Goal: Information Seeking & Learning: Find specific fact

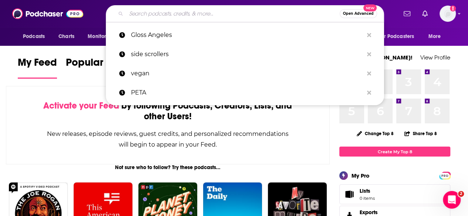
click at [263, 9] on input "Search podcasts, credits, & more..." at bounding box center [232, 14] width 213 height 12
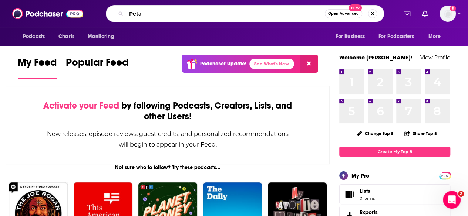
type input "Peta"
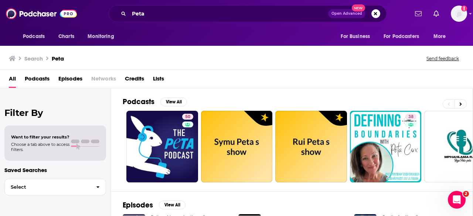
click at [69, 77] on span "Episodes" at bounding box center [70, 80] width 24 height 15
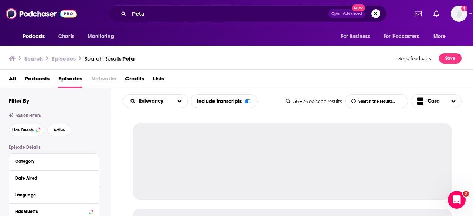
scroll to position [74, 0]
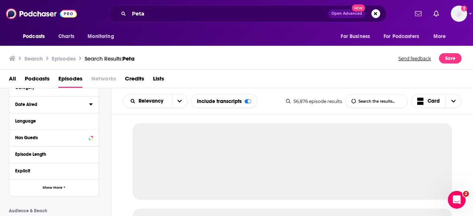
click at [90, 105] on icon at bounding box center [91, 104] width 4 height 6
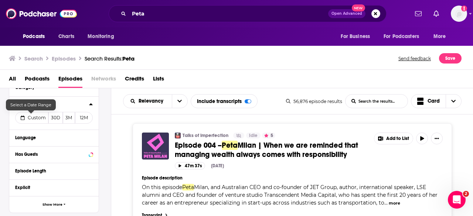
click at [39, 119] on span "Custom" at bounding box center [37, 118] width 18 height 6
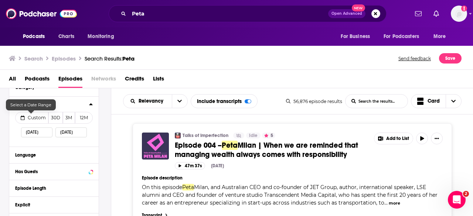
select select "7"
select select "2025"
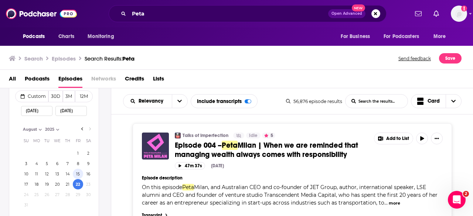
scroll to position [111, 0]
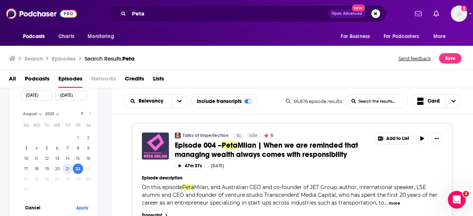
click at [67, 169] on button "21" at bounding box center [68, 169] width 10 height 10
type input "08/21/2025"
click at [78, 208] on button "Apply" at bounding box center [82, 208] width 22 height 14
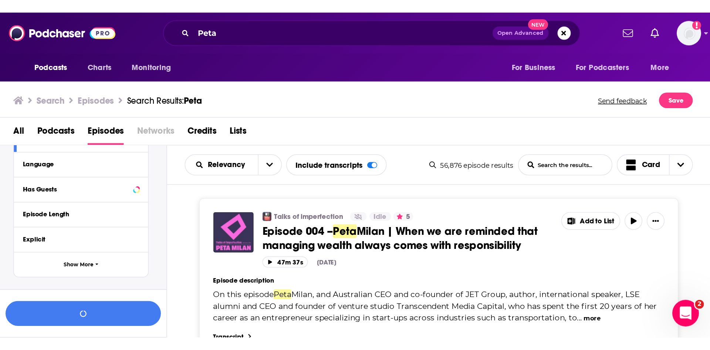
scroll to position [131, 0]
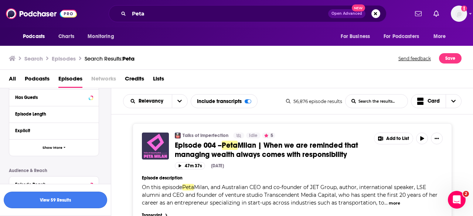
click at [77, 200] on button "View 59 Results" at bounding box center [56, 200] width 104 height 17
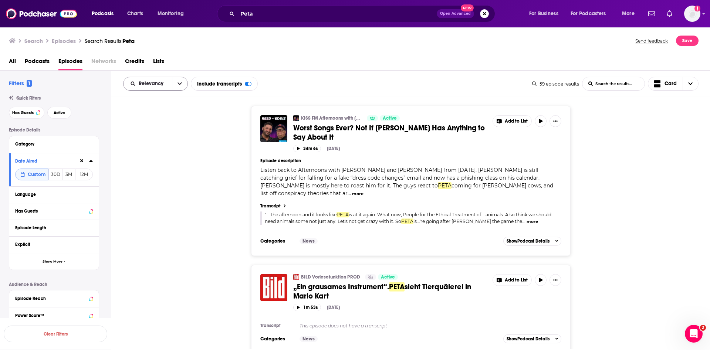
click at [178, 85] on icon "open menu" at bounding box center [180, 83] width 4 height 5
click at [170, 147] on span "Power Score" at bounding box center [160, 147] width 44 height 4
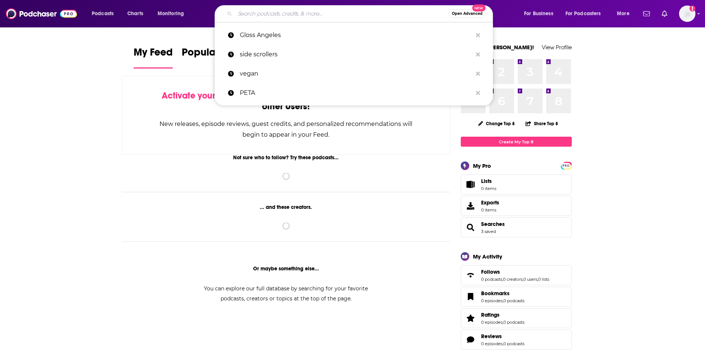
click at [276, 13] on input "Search podcasts, credits, & more..." at bounding box center [341, 14] width 213 height 12
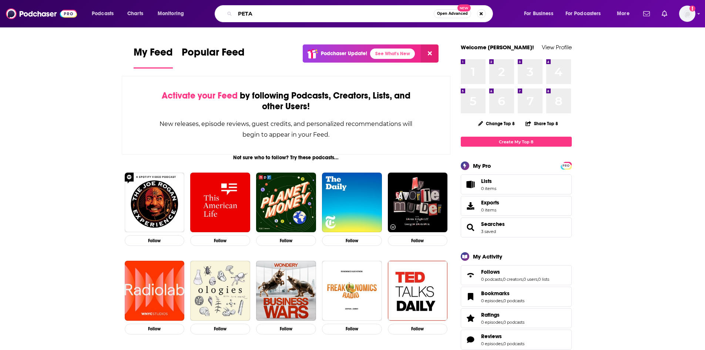
type input "PETA"
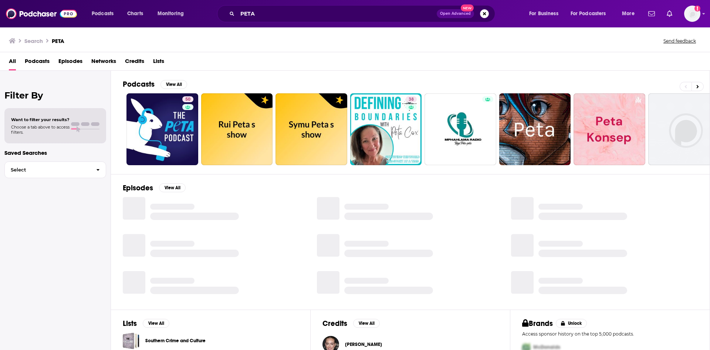
click at [71, 60] on span "Episodes" at bounding box center [70, 62] width 24 height 15
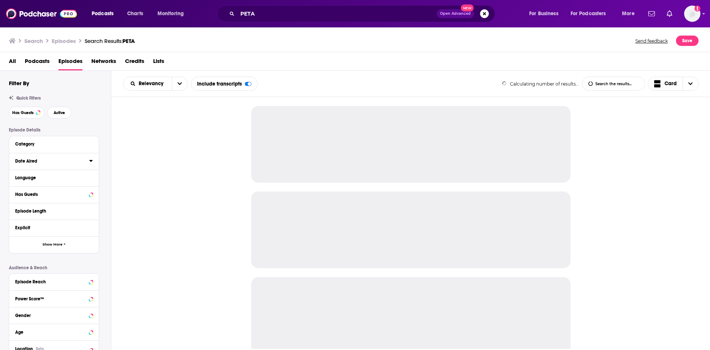
click at [91, 161] on icon at bounding box center [90, 161] width 3 height 2
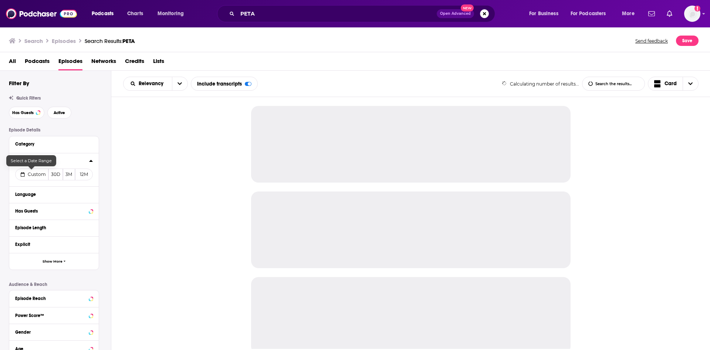
click at [30, 175] on span "Custom" at bounding box center [37, 174] width 18 height 6
select select "7"
select select "2025"
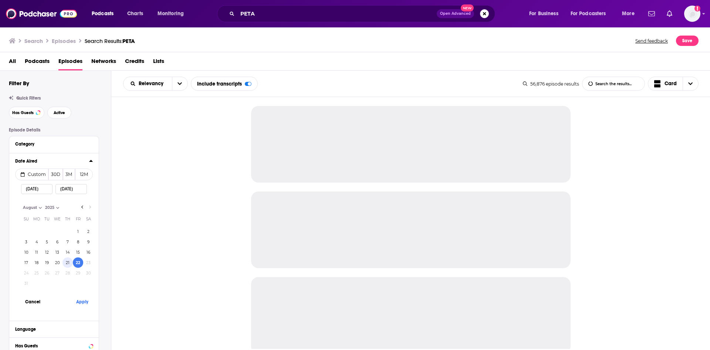
click at [68, 264] on button "21" at bounding box center [68, 262] width 10 height 10
type input "08/21/2025"
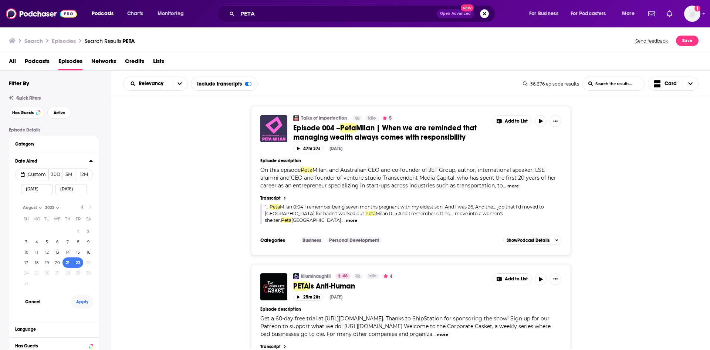
click at [83, 299] on button "Apply" at bounding box center [82, 301] width 22 height 14
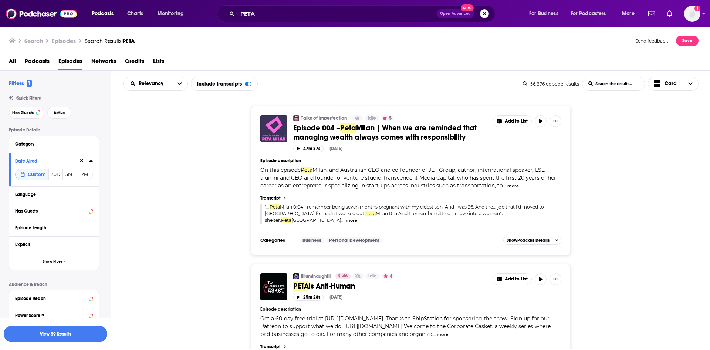
click at [82, 331] on button "View 59 Results" at bounding box center [56, 333] width 104 height 17
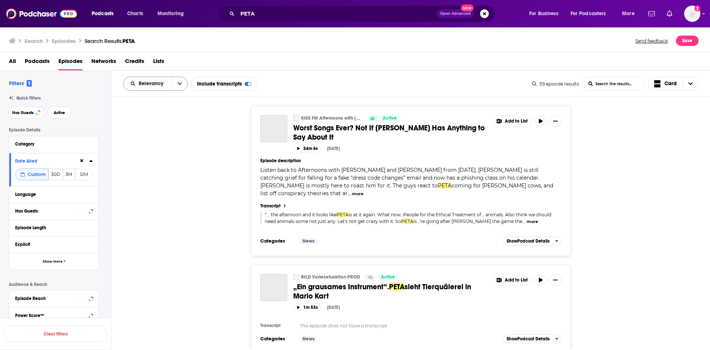
click at [178, 82] on icon "open menu" at bounding box center [180, 83] width 4 height 5
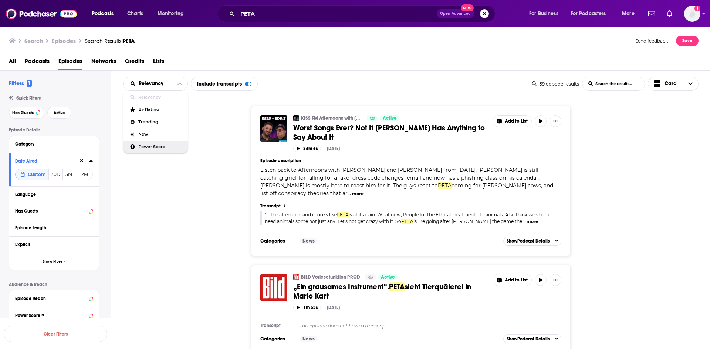
click at [165, 145] on span "Power Score" at bounding box center [160, 147] width 44 height 4
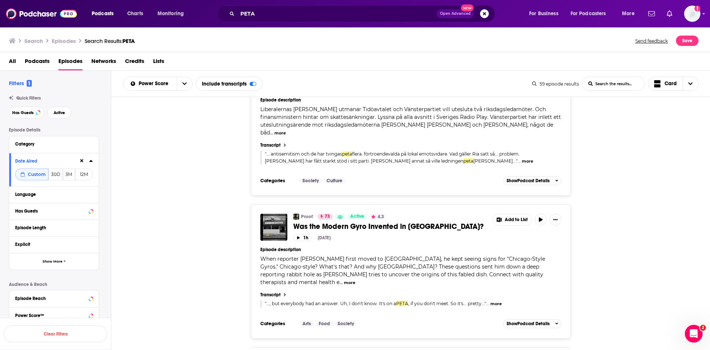
scroll to position [925, 0]
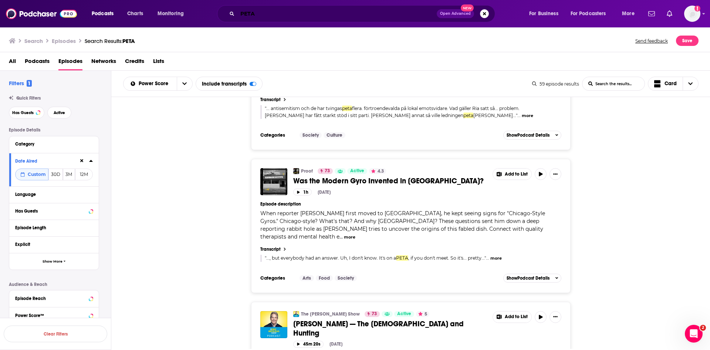
click at [285, 12] on input "PETA" at bounding box center [336, 14] width 199 height 12
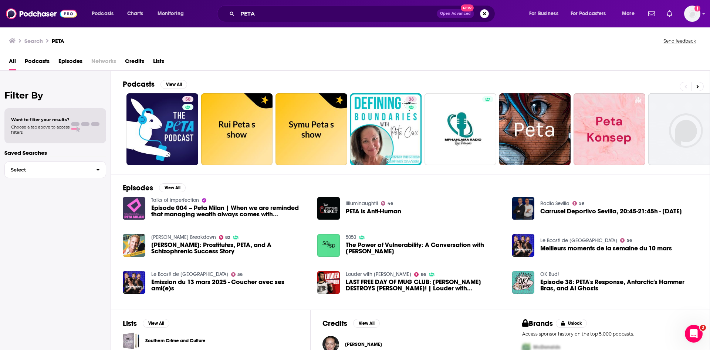
click at [59, 61] on span "Episodes" at bounding box center [70, 62] width 24 height 15
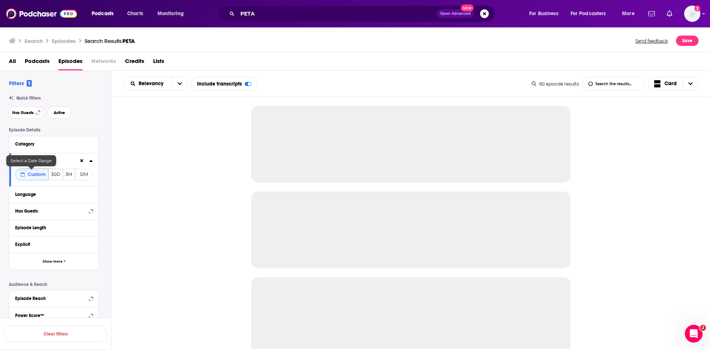
click at [43, 178] on button "Custom" at bounding box center [31, 174] width 33 height 12
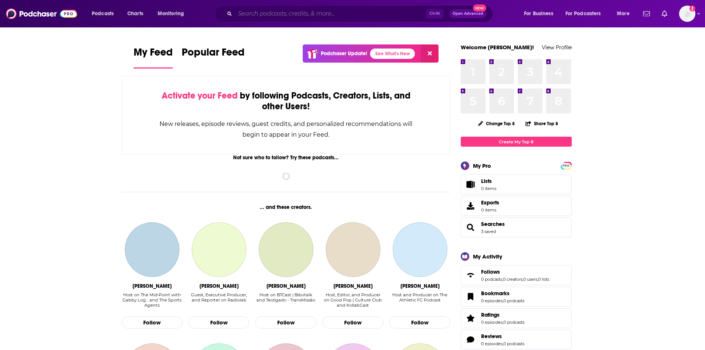
click at [277, 16] on input "Search podcasts, credits, & more..." at bounding box center [330, 14] width 191 height 12
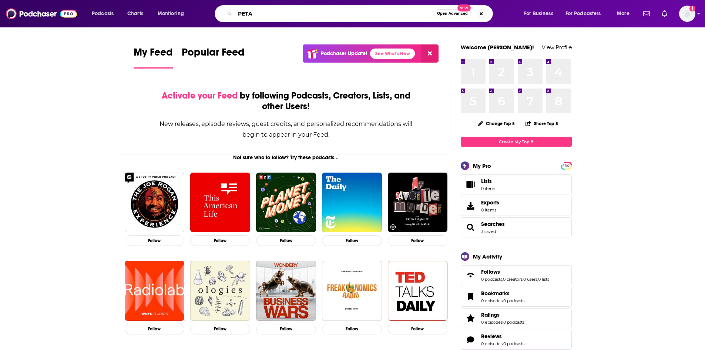
type input "PETA"
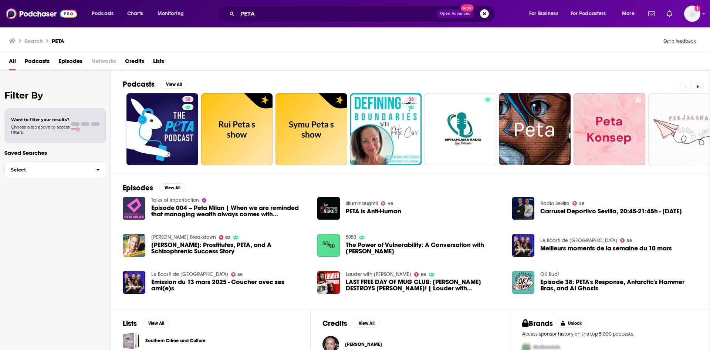
click at [75, 65] on span "Episodes" at bounding box center [70, 62] width 24 height 15
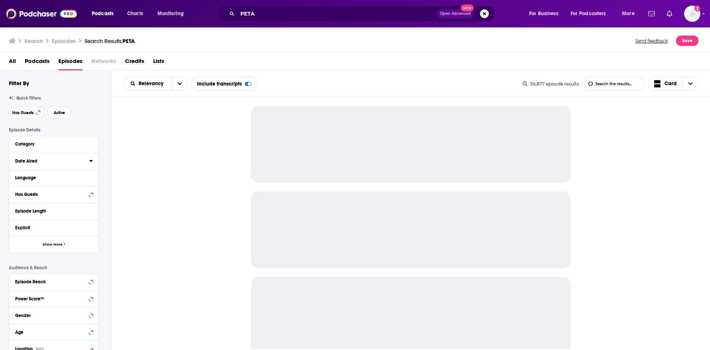
click at [90, 161] on icon at bounding box center [90, 161] width 3 height 2
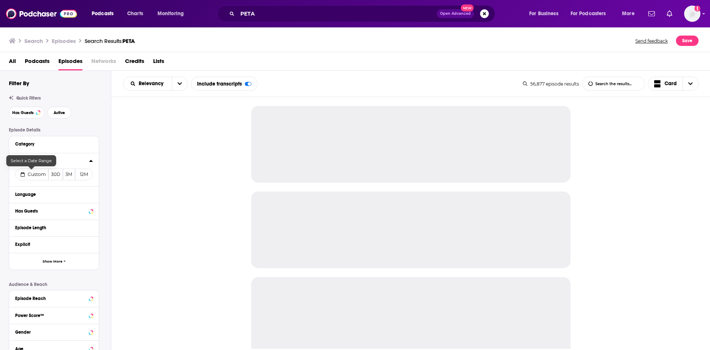
click at [38, 178] on button "Custom" at bounding box center [31, 174] width 33 height 12
select select "7"
select select "2025"
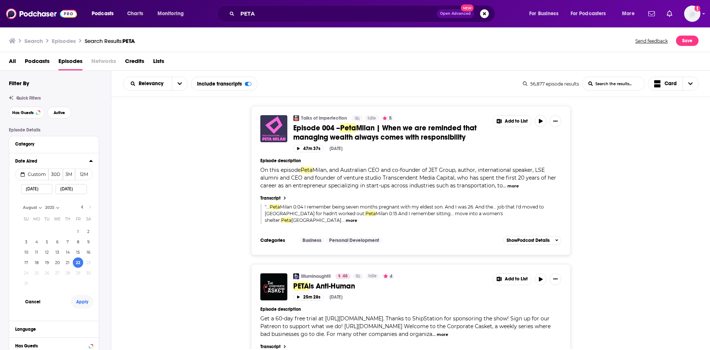
click at [86, 303] on button "Apply" at bounding box center [82, 301] width 22 height 14
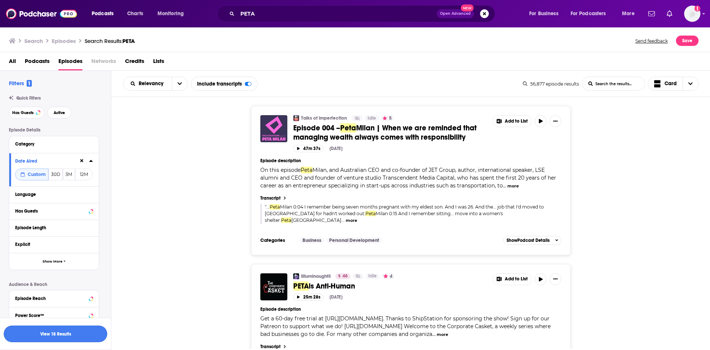
click at [50, 331] on button "View 18 Results" at bounding box center [56, 333] width 104 height 17
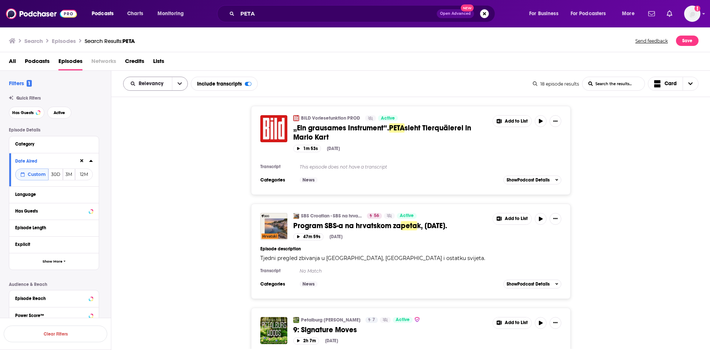
click at [174, 84] on button "open menu" at bounding box center [180, 83] width 16 height 13
click at [149, 149] on span "Power Score" at bounding box center [160, 147] width 44 height 4
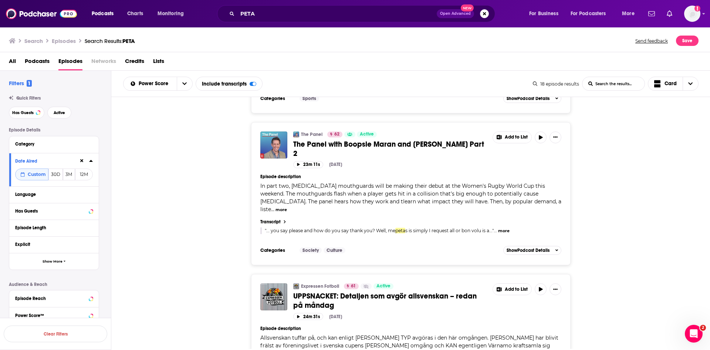
scroll to position [666, 0]
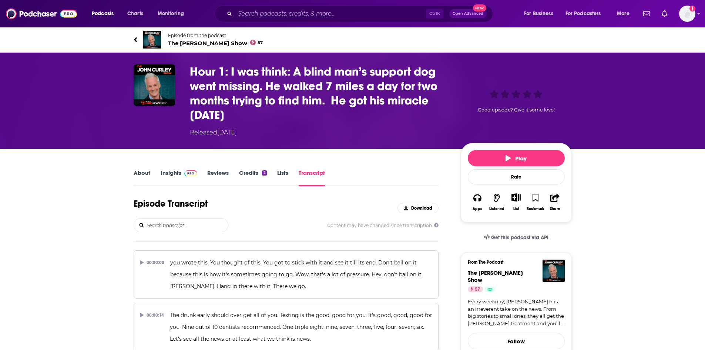
scroll to position [3260, 0]
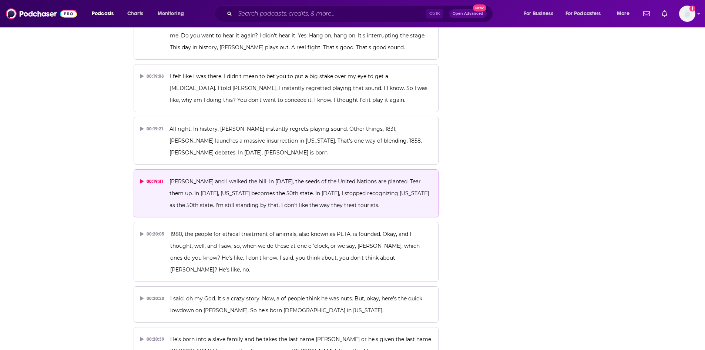
click at [291, 175] on p "Christopher Robin and I walked the hill. In 1944, the seeds of the United Natio…" at bounding box center [300, 193] width 263 height 36
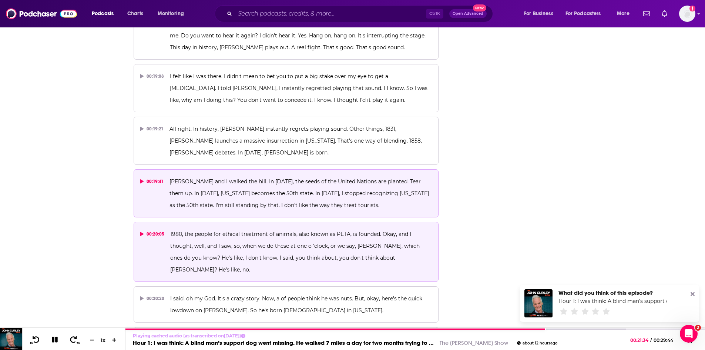
click at [376, 230] on span "1980, the people for ethical treatment of animals, also known as PETA, is found…" at bounding box center [295, 251] width 251 height 42
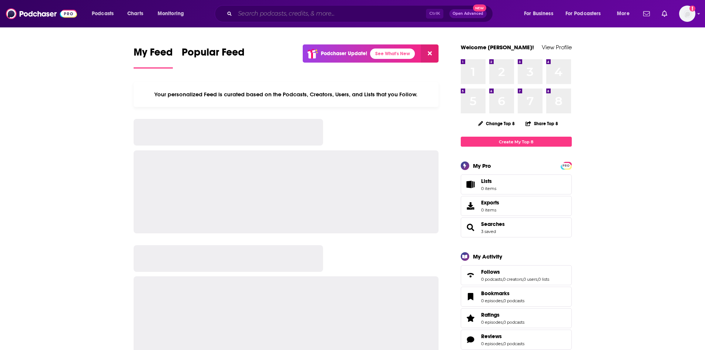
click at [319, 18] on input "Search podcasts, credits, & more..." at bounding box center [330, 14] width 191 height 12
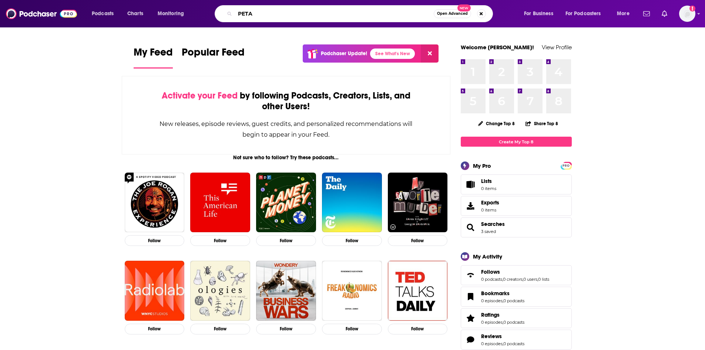
type input "PETA"
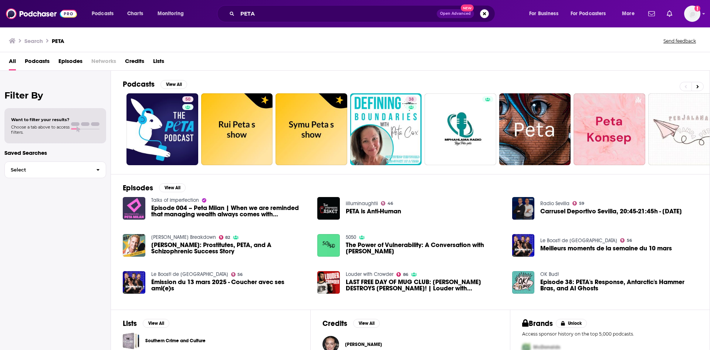
click at [74, 62] on span "Episodes" at bounding box center [70, 62] width 24 height 15
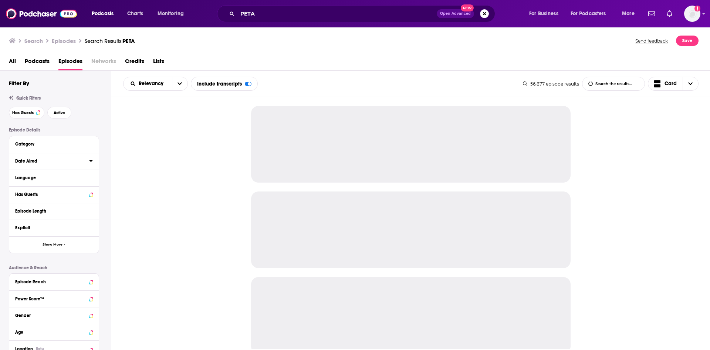
click at [90, 159] on icon at bounding box center [91, 161] width 4 height 6
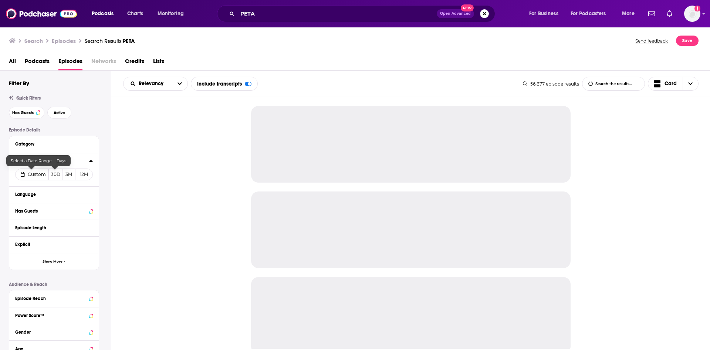
click at [35, 175] on span "Custom" at bounding box center [37, 174] width 18 height 6
select select "7"
select select "2025"
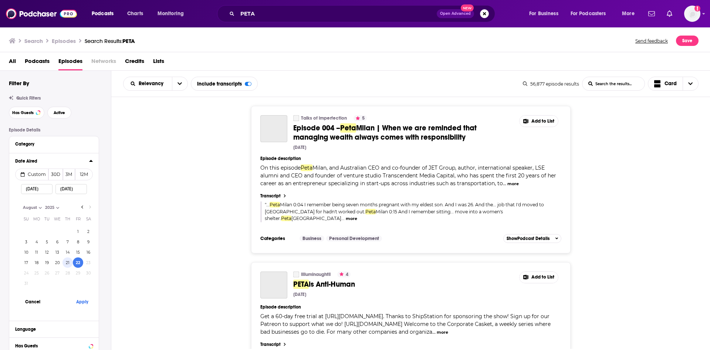
click at [67, 264] on button "21" at bounding box center [68, 262] width 10 height 10
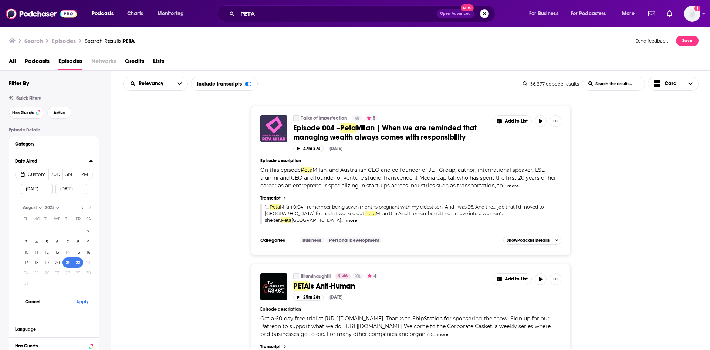
type input "08/21/2025"
click at [78, 307] on button "Apply" at bounding box center [82, 301] width 22 height 14
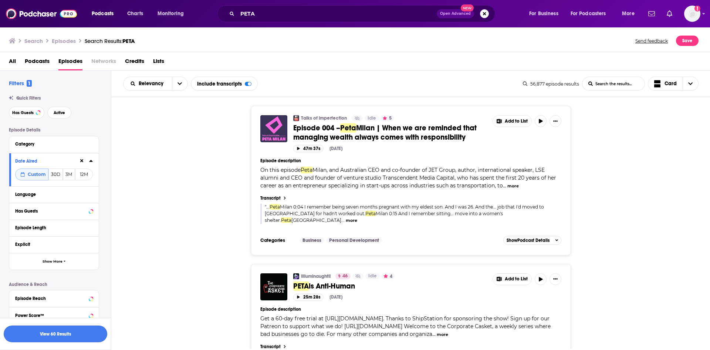
click at [82, 334] on button "View 60 Results" at bounding box center [56, 333] width 104 height 17
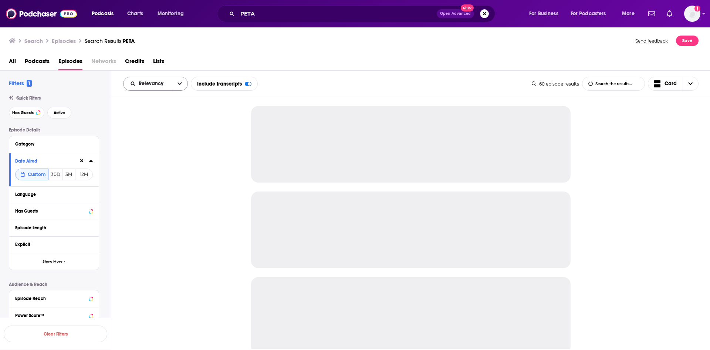
click at [178, 81] on button "open menu" at bounding box center [180, 83] width 16 height 13
click at [177, 145] on span "Power Score" at bounding box center [160, 147] width 44 height 4
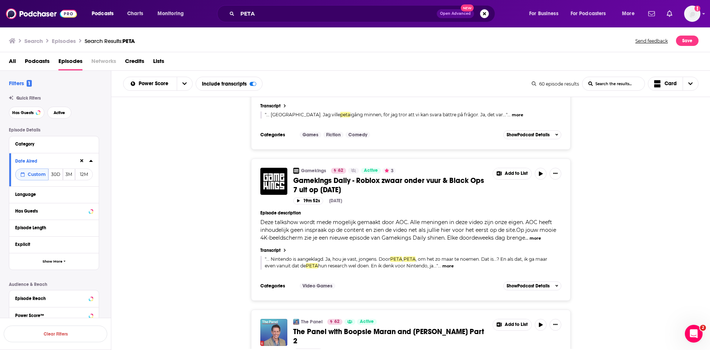
scroll to position [3134, 0]
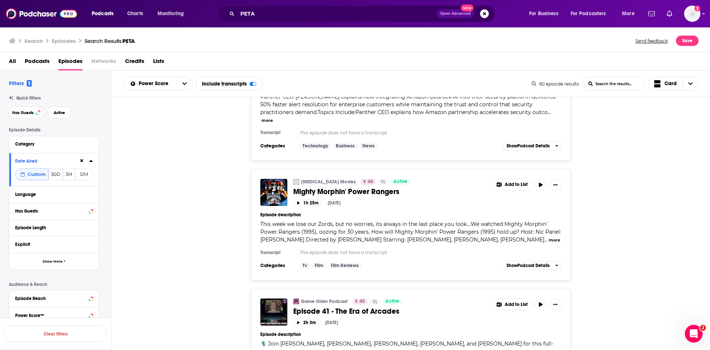
scroll to position [6380, 0]
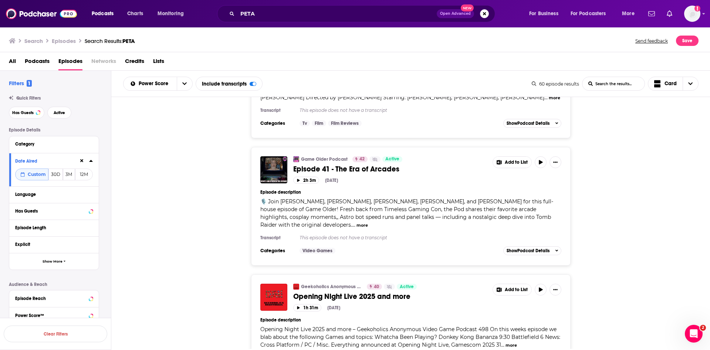
scroll to position [6491, 0]
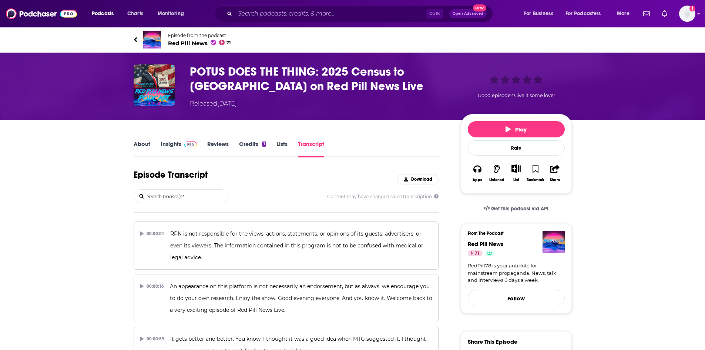
scroll to position [21073, 0]
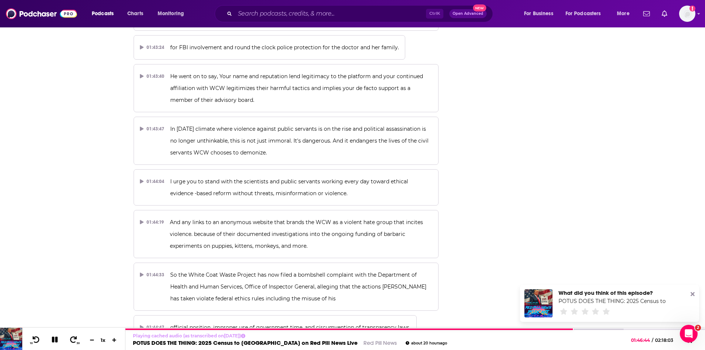
scroll to position [21295, 0]
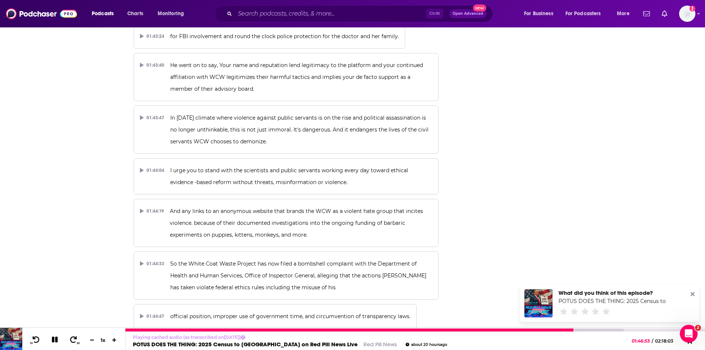
click at [54, 340] on icon at bounding box center [55, 339] width 6 height 6
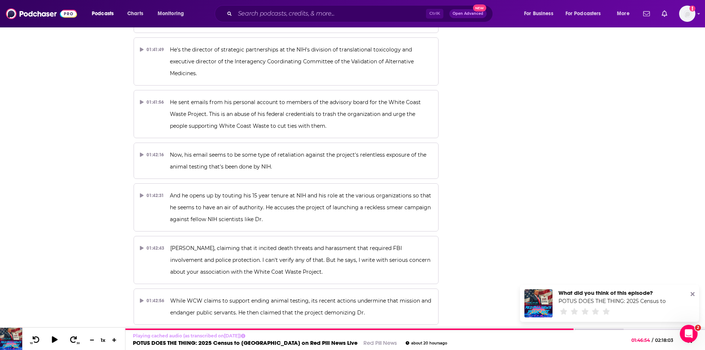
scroll to position [20925, 0]
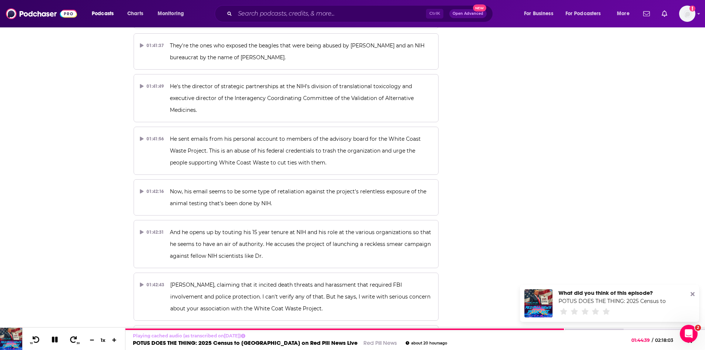
scroll to position [20888, 0]
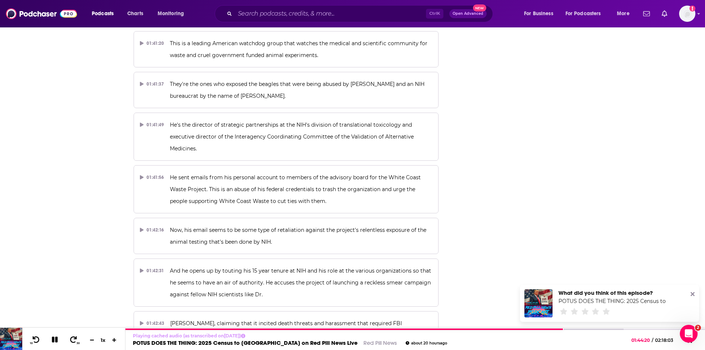
scroll to position [20851, 0]
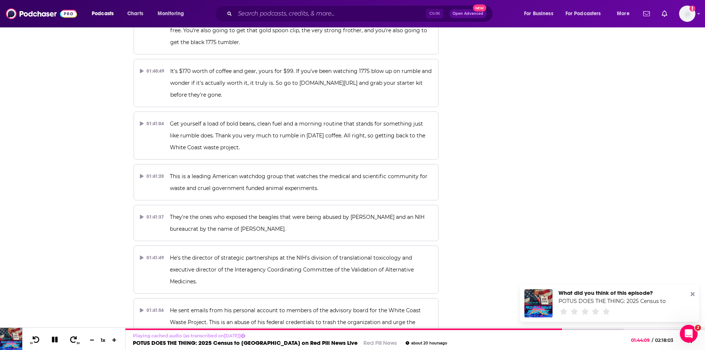
scroll to position [20703, 0]
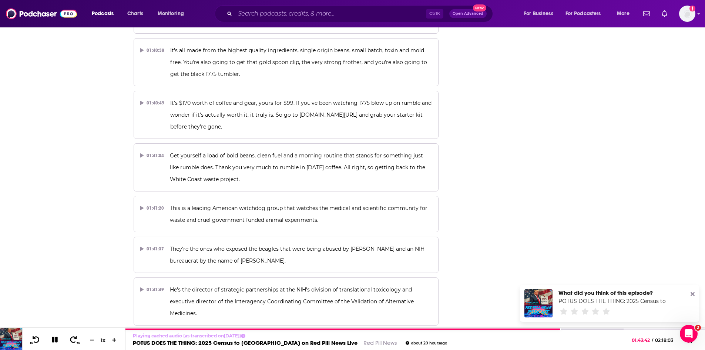
scroll to position [20629, 0]
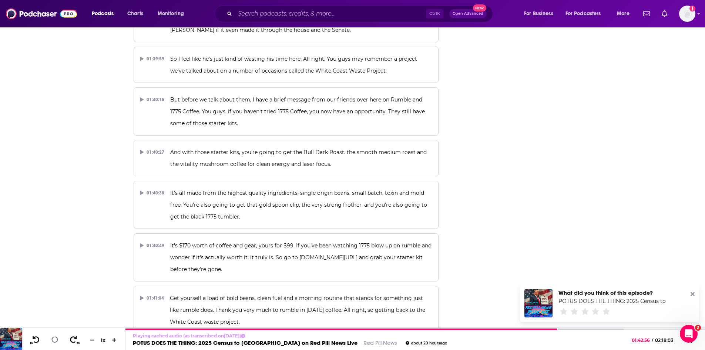
scroll to position [20555, 0]
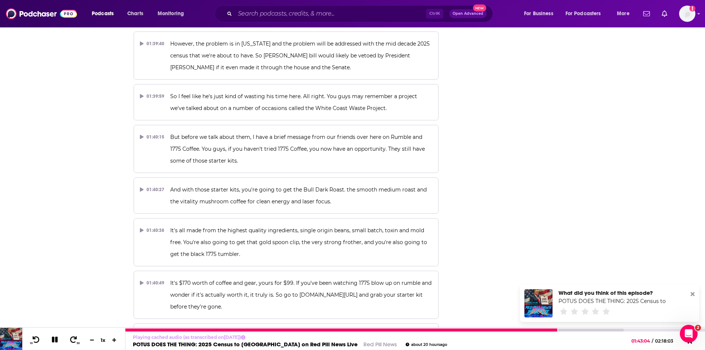
click at [56, 340] on icon at bounding box center [54, 339] width 7 height 7
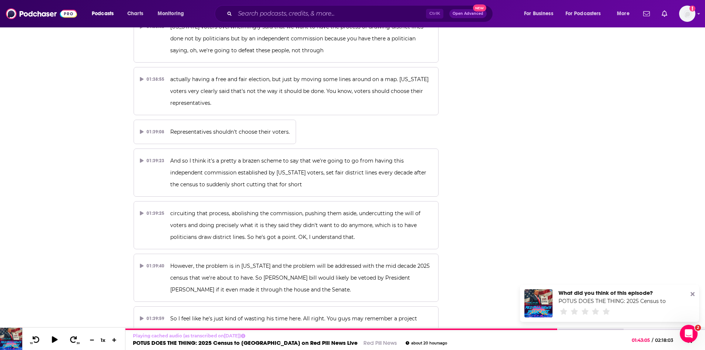
scroll to position [20260, 0]
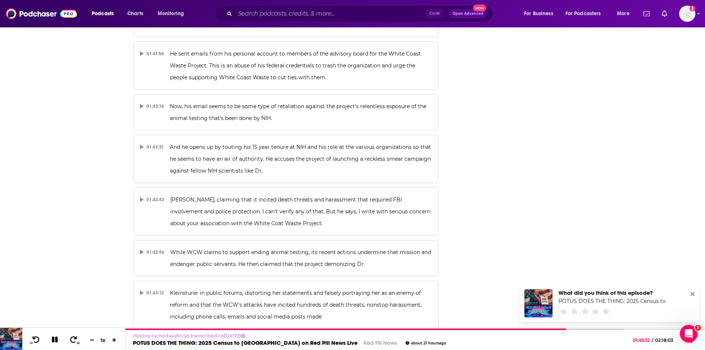
scroll to position [20999, 0]
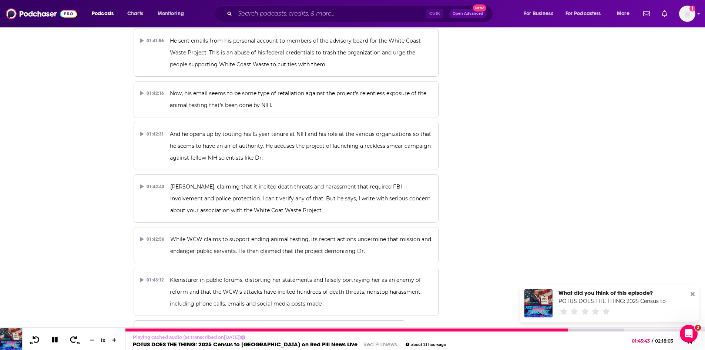
click at [54, 339] on icon at bounding box center [55, 339] width 6 height 6
click at [54, 340] on icon at bounding box center [54, 339] width 6 height 7
click at [55, 340] on icon at bounding box center [55, 339] width 9 height 7
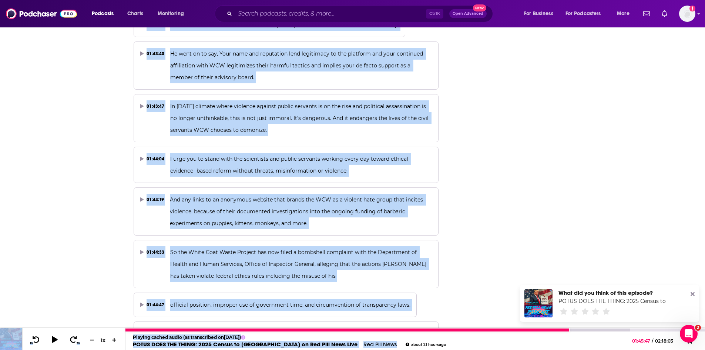
scroll to position [21316, 0]
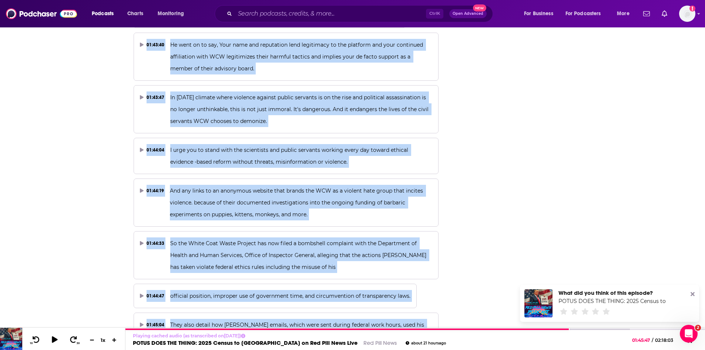
drag, startPoint x: 325, startPoint y: 133, endPoint x: 301, endPoint y: 173, distance: 47.5
copy div "All right, so getting back to the White Coast waste project. 01:41:20 This is a…"
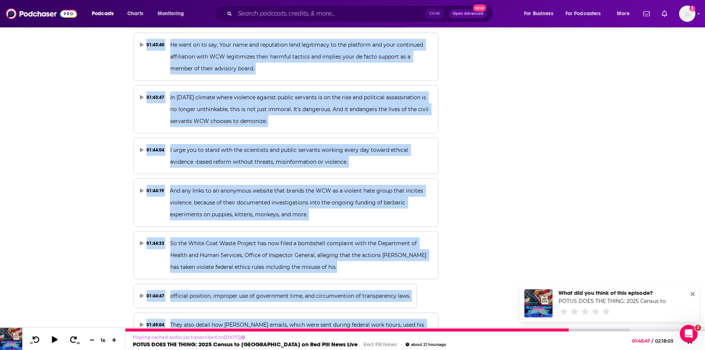
drag, startPoint x: 240, startPoint y: 344, endPoint x: 177, endPoint y: 96, distance: 256.4
click at [240, 344] on link "POTUS DOES THE THING: 2025 Census to Conquer House on Red Pill News Live" at bounding box center [245, 343] width 225 height 7
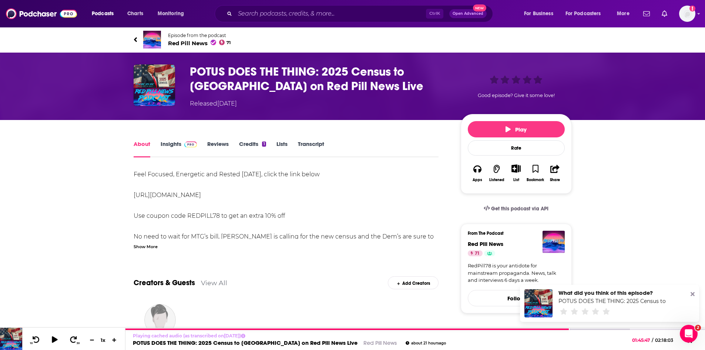
click at [180, 43] on span "Red Pill News 71" at bounding box center [199, 43] width 63 height 7
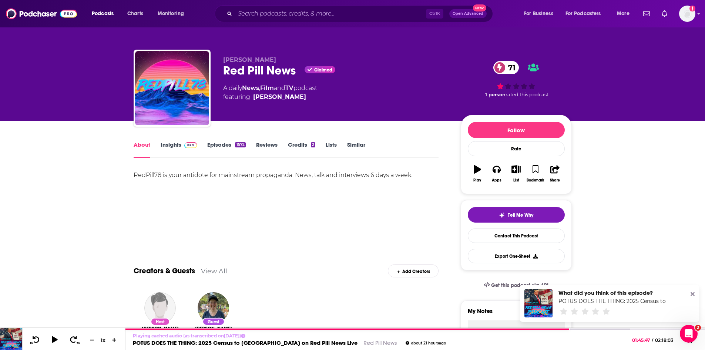
click at [171, 145] on link "Insights" at bounding box center [179, 149] width 37 height 17
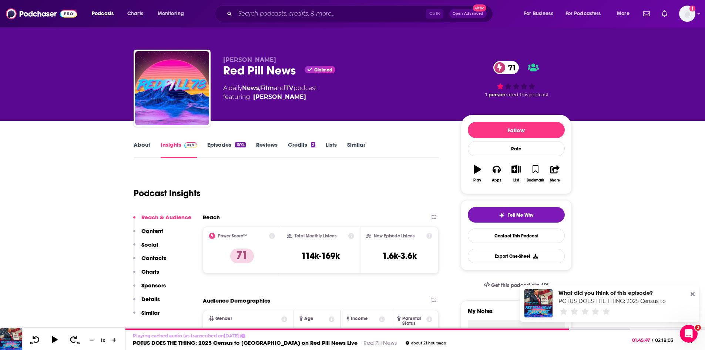
click at [148, 142] on link "About" at bounding box center [142, 149] width 17 height 17
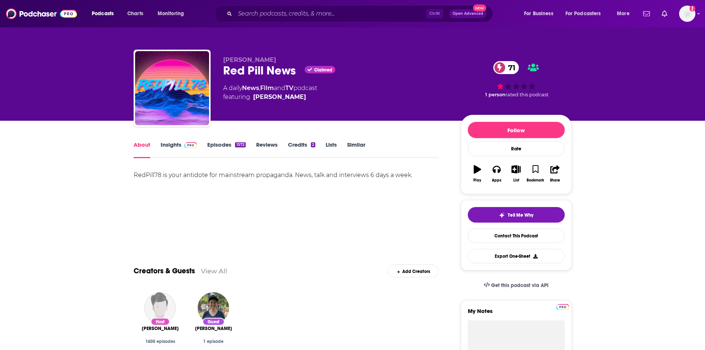
click at [171, 145] on link "Insights" at bounding box center [179, 149] width 37 height 17
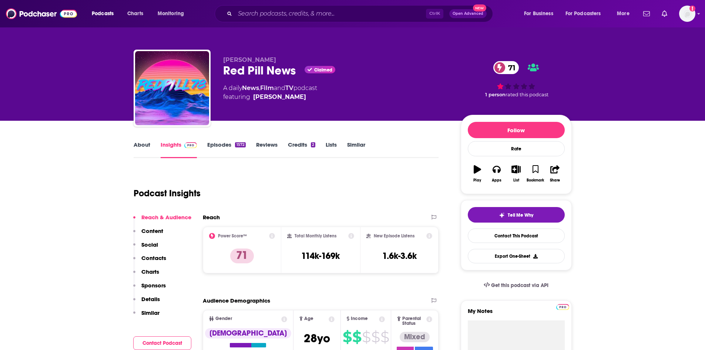
click at [140, 144] on link "About" at bounding box center [142, 149] width 17 height 17
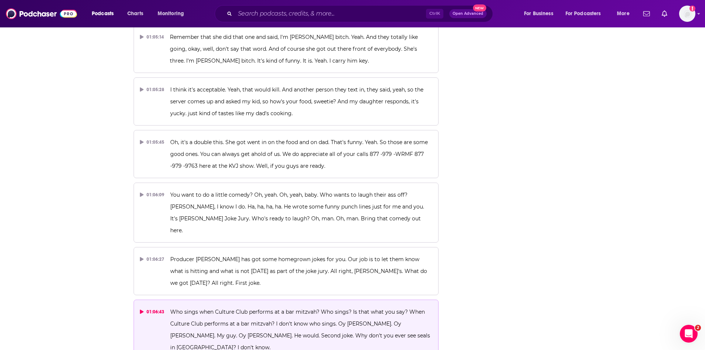
click at [272, 308] on span "Who sings when Culture Club performs at a bar mitzvah? Who sings? Is that what …" at bounding box center [300, 329] width 261 height 42
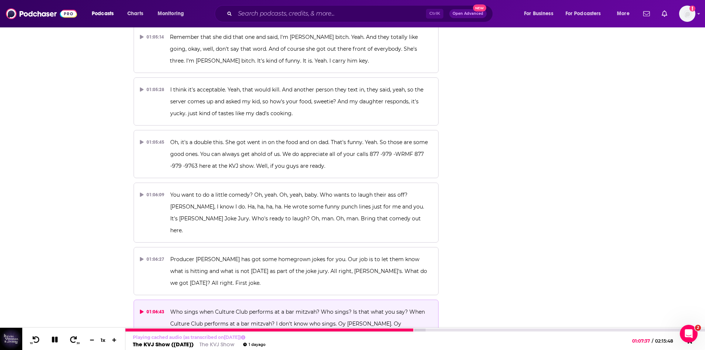
click at [55, 342] on icon at bounding box center [55, 339] width 9 height 7
click at [55, 342] on icon at bounding box center [54, 339] width 9 height 7
click at [55, 342] on icon at bounding box center [55, 339] width 9 height 7
drag, startPoint x: 371, startPoint y: 202, endPoint x: 328, endPoint y: 163, distance: 57.9
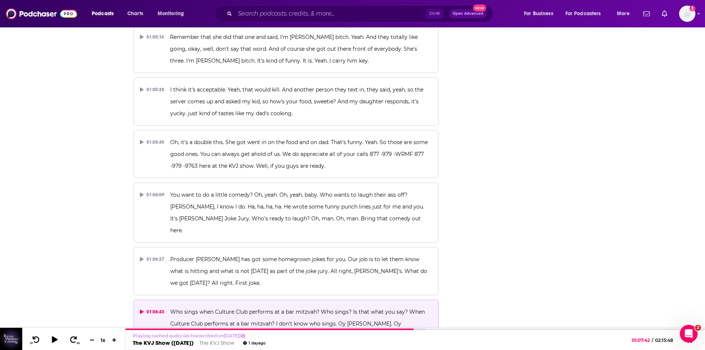
copy div "What kind of injuries did the man sustain during the PETA attack? I don't know.…"
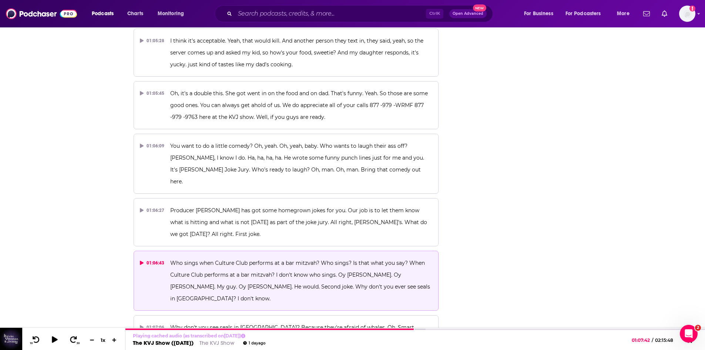
scroll to position [13552, 0]
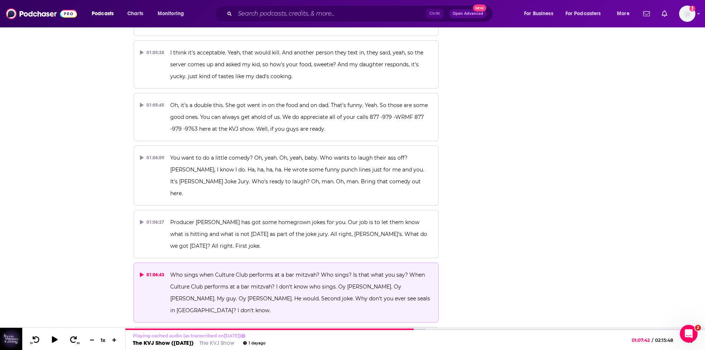
drag, startPoint x: 258, startPoint y: 179, endPoint x: 358, endPoint y: 179, distance: 100.6
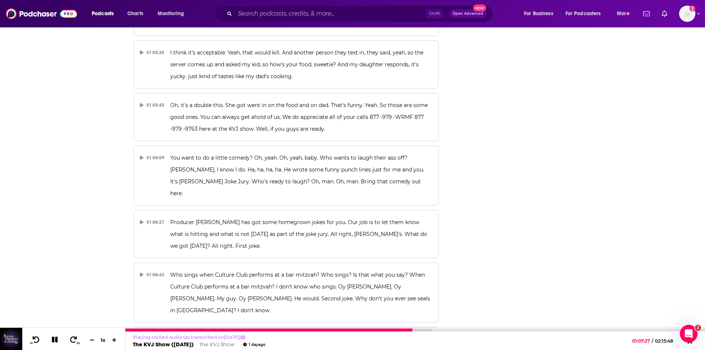
click at [55, 342] on icon at bounding box center [55, 339] width 9 height 7
click at [55, 340] on icon at bounding box center [54, 339] width 6 height 7
click at [55, 340] on icon at bounding box center [55, 339] width 6 height 6
click at [186, 344] on link "The KVJ Show (08-21-25)" at bounding box center [163, 343] width 61 height 7
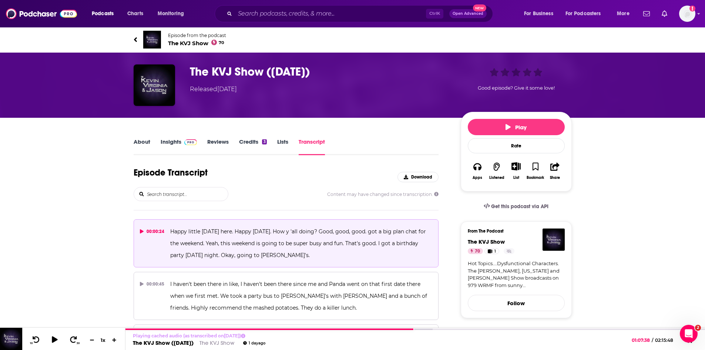
scroll to position [13515, 0]
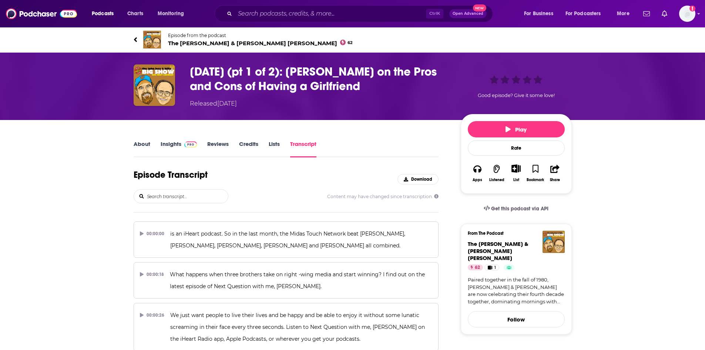
scroll to position [1318, 0]
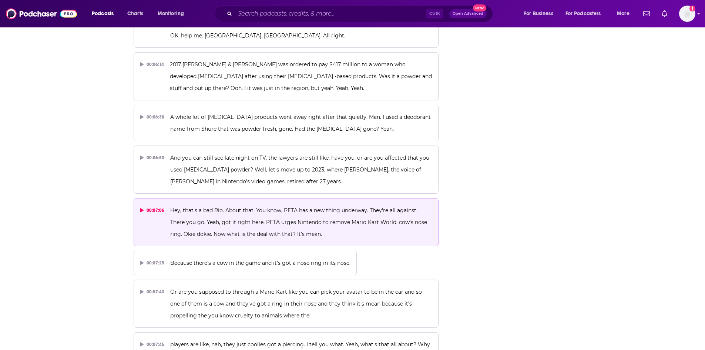
click at [227, 207] on span "Hey, that's a bad Rio. About that. You know, PETA has a new thing underway. The…" at bounding box center [299, 222] width 258 height 30
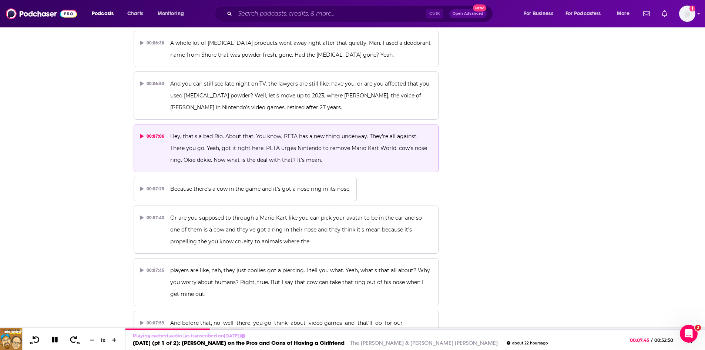
scroll to position [1429, 0]
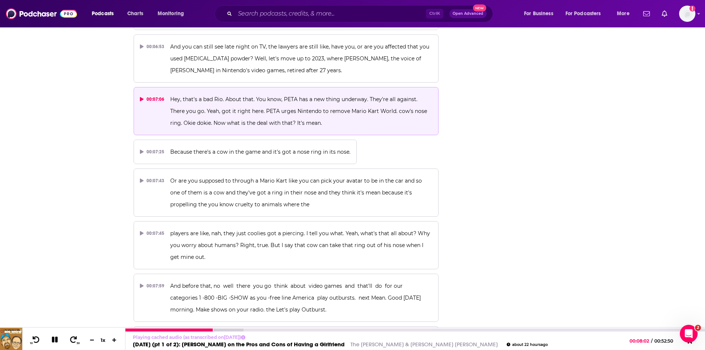
click at [54, 342] on icon at bounding box center [55, 339] width 6 height 6
click at [206, 344] on link "Thursday (pt 1 of 2): Ike Turner on the Pros and Cons of Having a Girlfriend" at bounding box center [239, 343] width 212 height 7
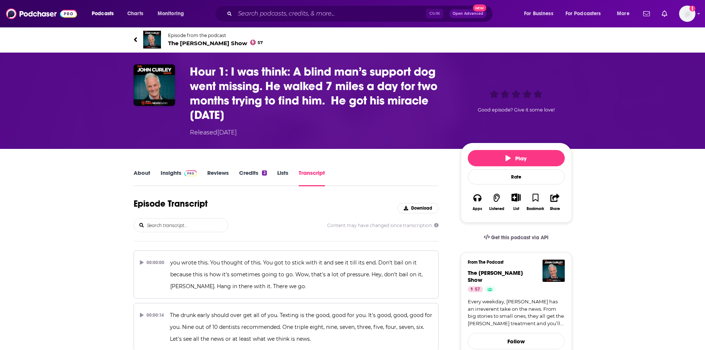
scroll to position [3260, 0]
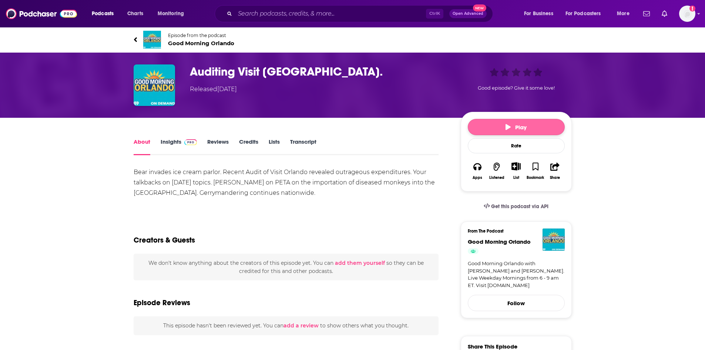
click at [500, 129] on button "Play" at bounding box center [516, 127] width 97 height 16
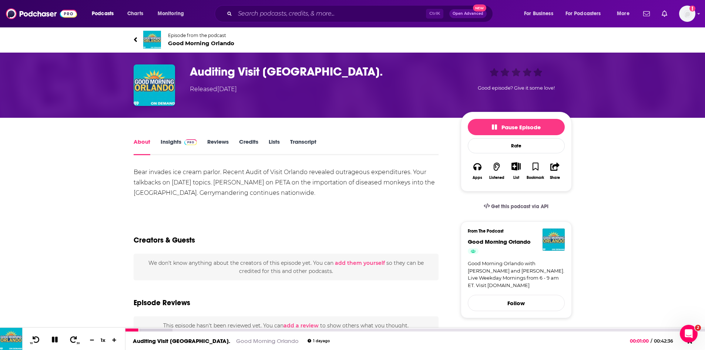
drag, startPoint x: 53, startPoint y: 344, endPoint x: 63, endPoint y: 336, distance: 12.7
click at [53, 344] on button at bounding box center [54, 339] width 13 height 9
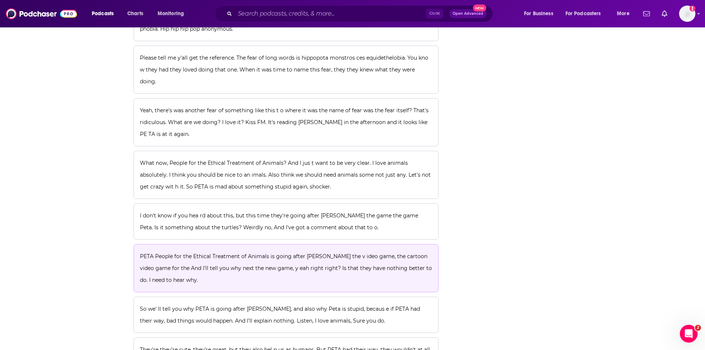
scroll to position [807, 0]
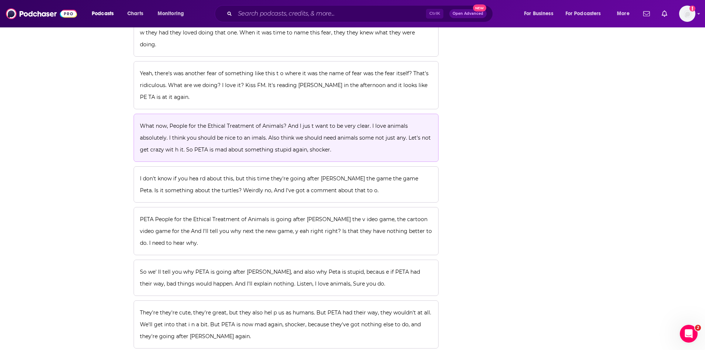
click at [237, 136] on span "What now, People for the Ethical Treatment of Animals? And I jus t want to be v…" at bounding box center [286, 137] width 292 height 30
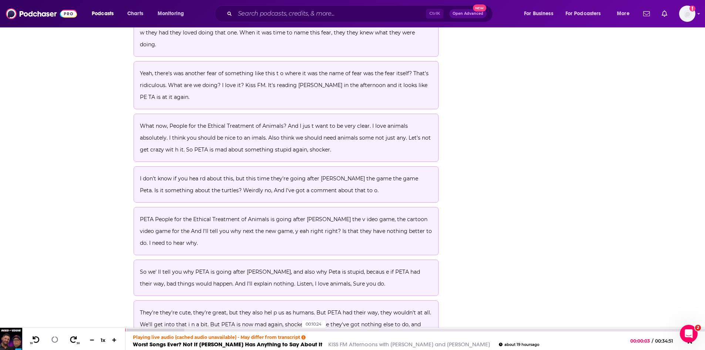
click at [298, 329] on div "00:10:24" at bounding box center [414, 329] width 579 height 3
click at [74, 339] on icon at bounding box center [73, 339] width 9 height 7
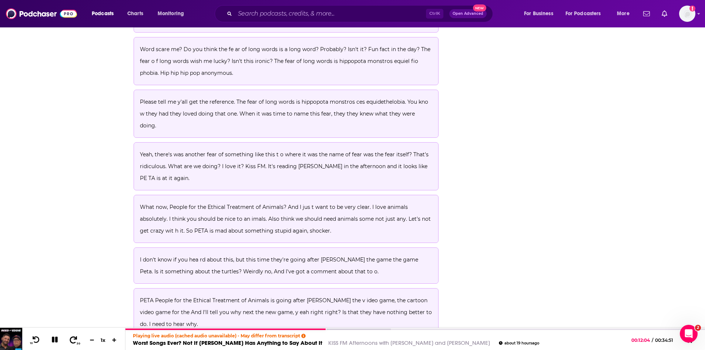
scroll to position [741, 0]
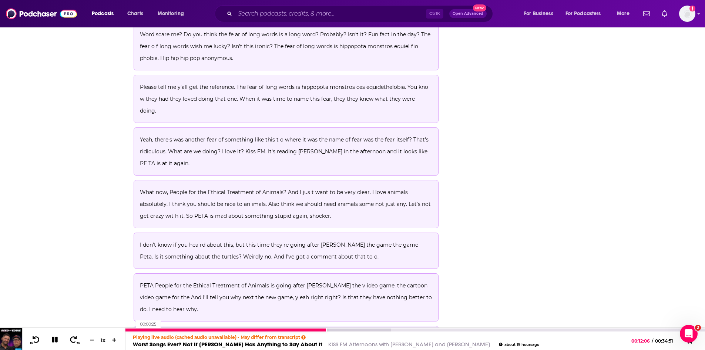
click at [132, 330] on div at bounding box center [225, 329] width 201 height 3
click at [75, 339] on icon at bounding box center [73, 339] width 9 height 7
click at [75, 340] on icon at bounding box center [73, 339] width 9 height 7
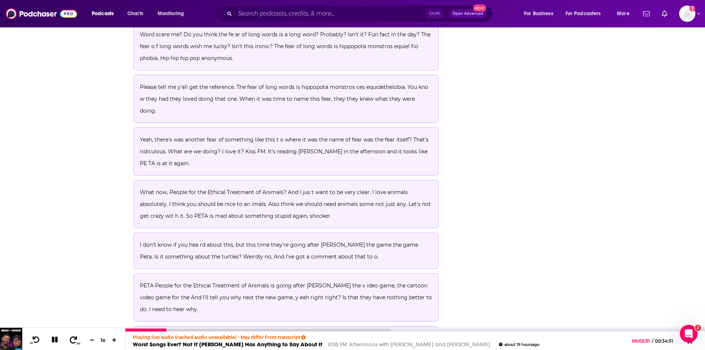
click at [75, 340] on icon at bounding box center [73, 339] width 9 height 7
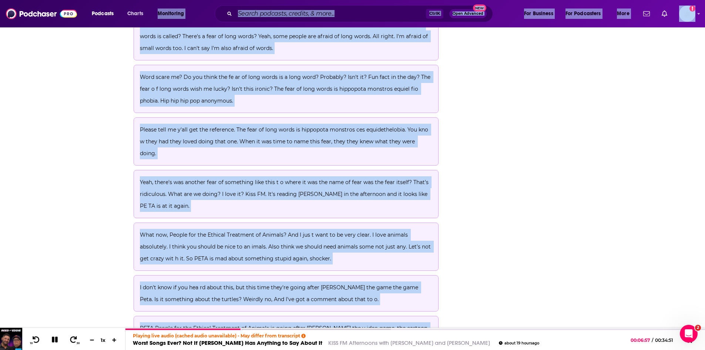
scroll to position [695, 0]
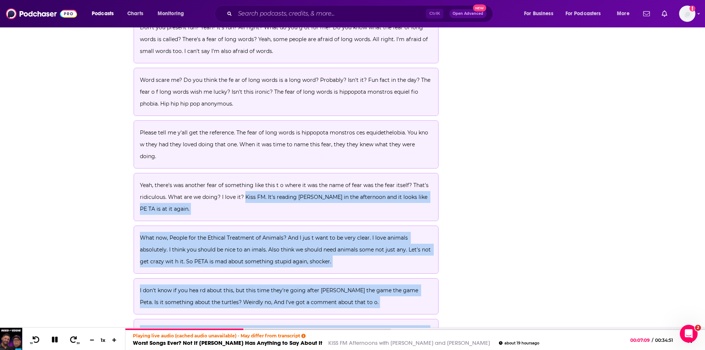
drag, startPoint x: 411, startPoint y: 249, endPoint x: 243, endPoint y: 188, distance: 178.0
copy div "Kiss FM. It's reading [PERSON_NAME] in the afternoon and it looks like PE TA is…"
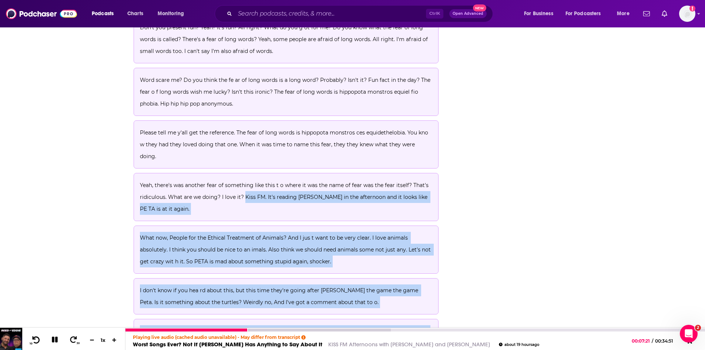
click at [34, 336] on icon at bounding box center [35, 339] width 9 height 7
click at [34, 339] on icon at bounding box center [36, 339] width 7 height 7
click at [38, 338] on icon at bounding box center [35, 339] width 9 height 7
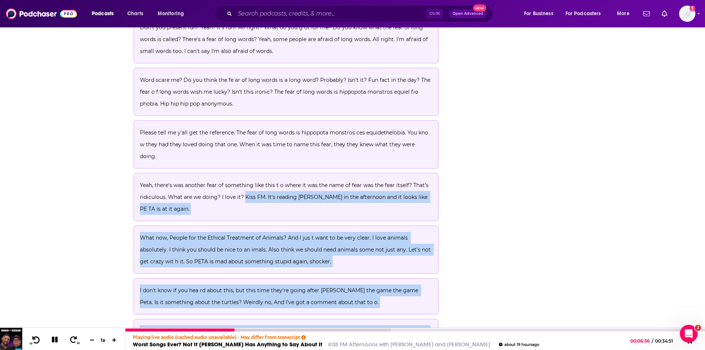
click at [38, 338] on icon at bounding box center [35, 339] width 9 height 7
click at [37, 338] on icon at bounding box center [35, 339] width 9 height 7
click at [37, 339] on icon at bounding box center [35, 339] width 9 height 7
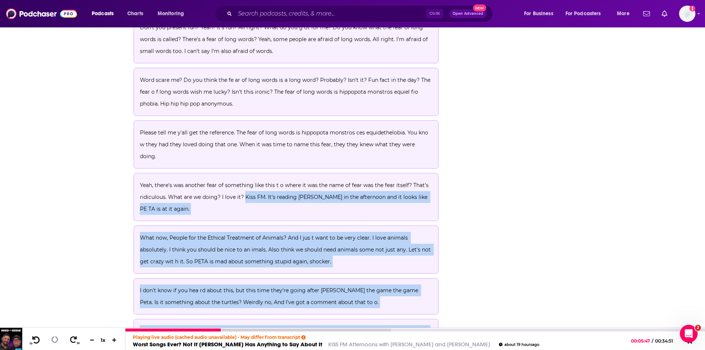
click at [37, 339] on icon at bounding box center [35, 339] width 9 height 7
click at [37, 340] on icon at bounding box center [35, 339] width 9 height 7
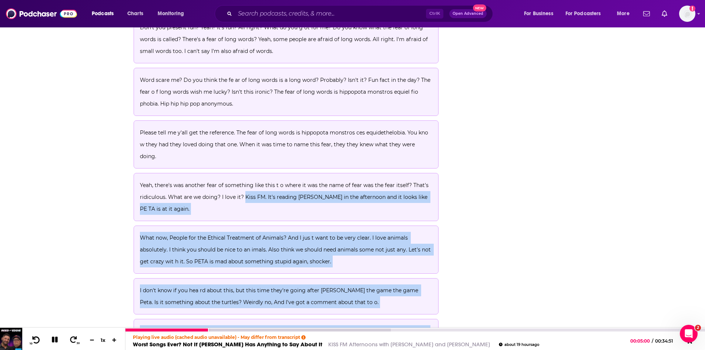
click at [37, 340] on icon at bounding box center [35, 339] width 9 height 7
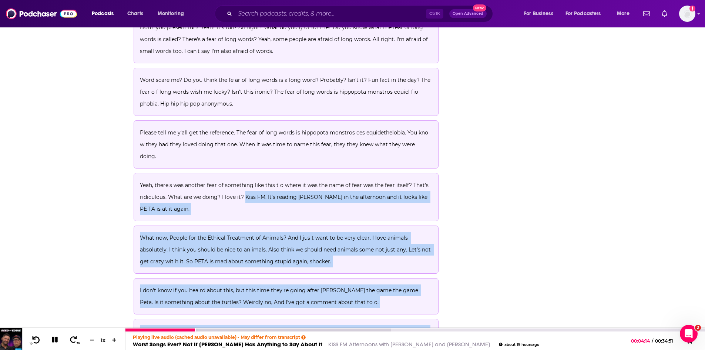
click at [37, 340] on icon at bounding box center [35, 339] width 9 height 7
click at [52, 340] on icon at bounding box center [54, 339] width 6 height 6
click at [202, 343] on link "Worst Songs Ever? Not If [PERSON_NAME] Has Anything to Say About It" at bounding box center [227, 343] width 189 height 7
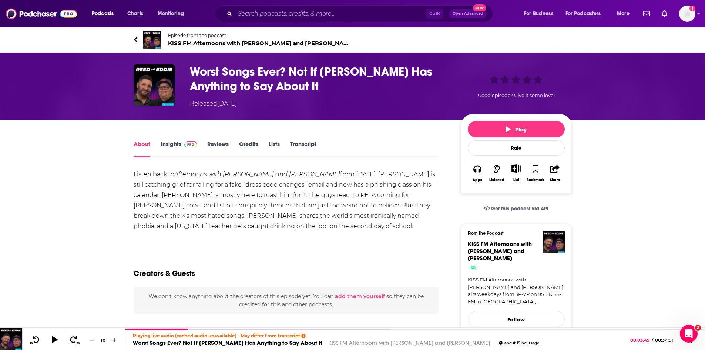
click at [198, 43] on span "KISS FM Afternoons with [PERSON_NAME] and [PERSON_NAME]" at bounding box center [260, 43] width 185 height 7
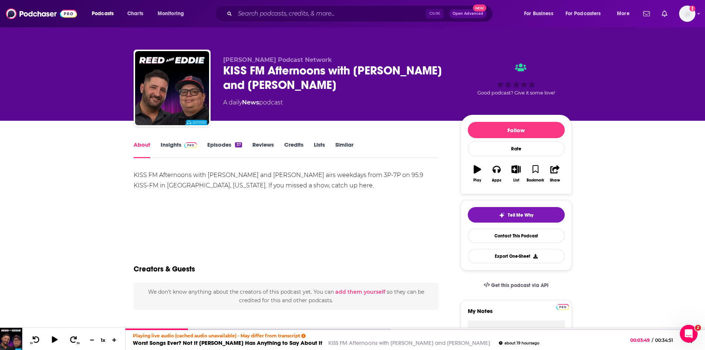
click at [169, 149] on link "Insights" at bounding box center [179, 149] width 37 height 17
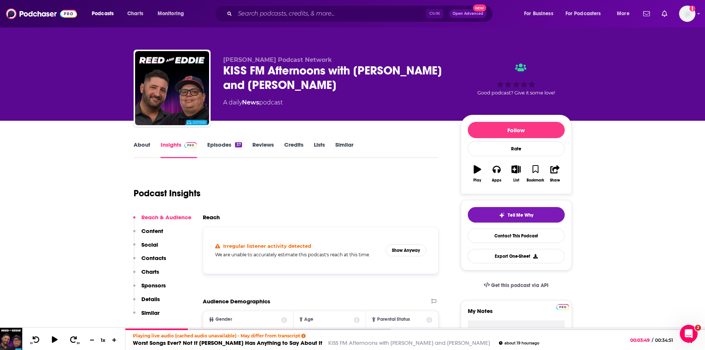
click at [138, 143] on link "About" at bounding box center [142, 149] width 17 height 17
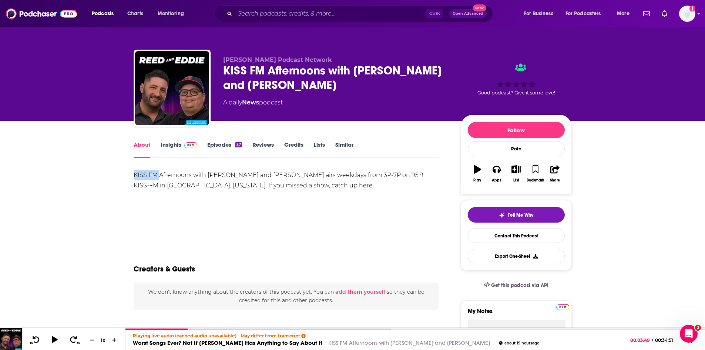
drag, startPoint x: 158, startPoint y: 175, endPoint x: 135, endPoint y: 177, distance: 23.8
click at [135, 177] on div "KISS FM Afternoons with [PERSON_NAME] and [PERSON_NAME] airs weekdays from 3P-7…" at bounding box center [286, 180] width 305 height 21
copy div "KISS FM"
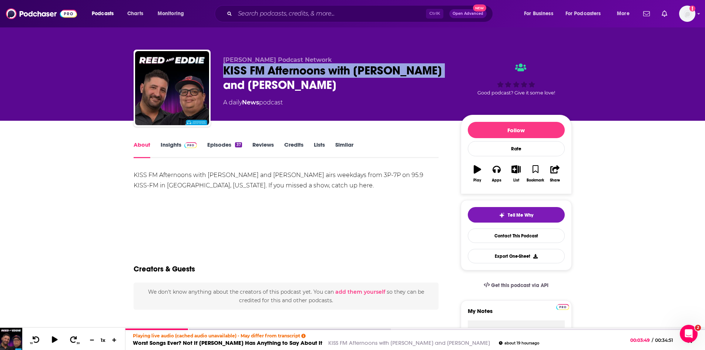
drag, startPoint x: 362, startPoint y: 66, endPoint x: 223, endPoint y: 69, distance: 138.4
click at [223, 69] on div "KISS FM Afternoons with [PERSON_NAME] and [PERSON_NAME]" at bounding box center [336, 77] width 226 height 29
click at [169, 142] on link "Insights" at bounding box center [179, 149] width 37 height 17
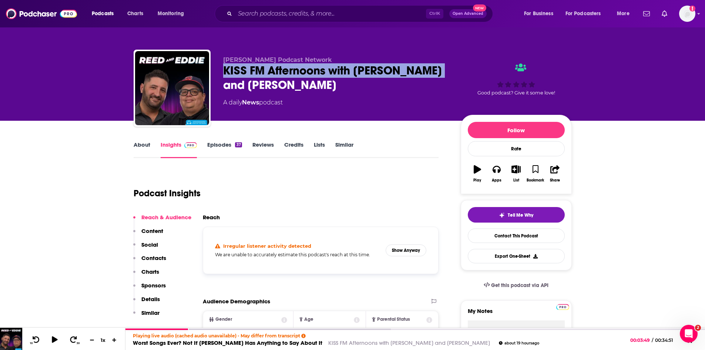
drag, startPoint x: 407, startPoint y: 67, endPoint x: 220, endPoint y: 71, distance: 186.8
click at [220, 71] on div "[PERSON_NAME] Podcast Network KISS FM Afternoons with [PERSON_NAME] and [PERSON…" at bounding box center [353, 90] width 438 height 80
copy h2 "KISS FM Afternoons with [PERSON_NAME] and [PERSON_NAME]"
